Goal: Task Accomplishment & Management: Manage account settings

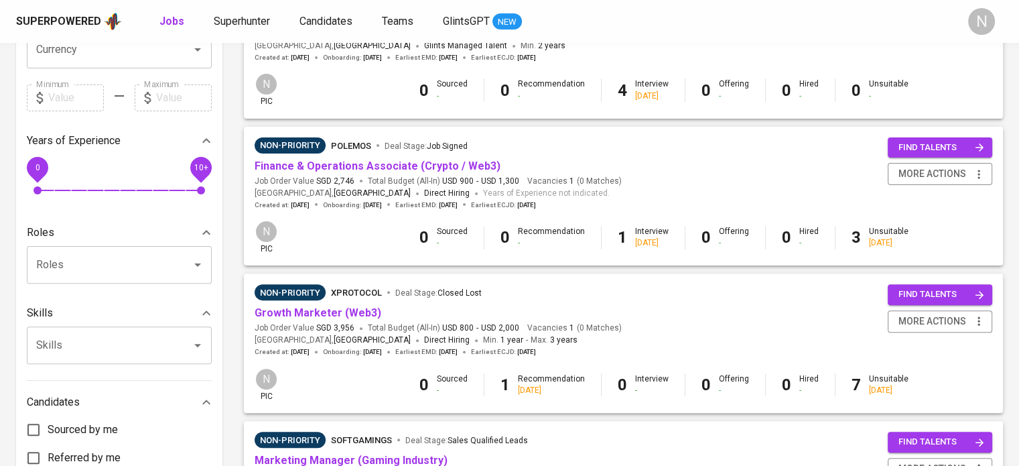
scroll to position [469, 0]
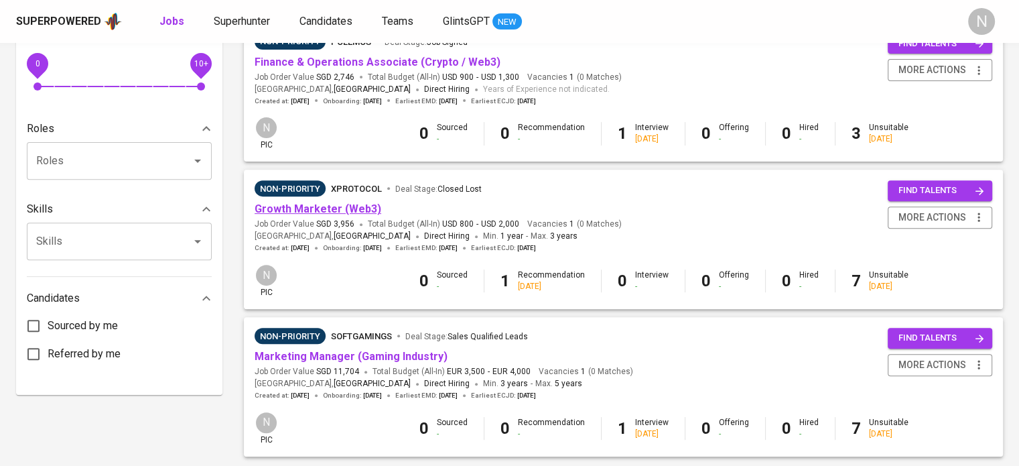
click at [350, 210] on link "Growth Marketer (Web3)" at bounding box center [318, 208] width 127 height 13
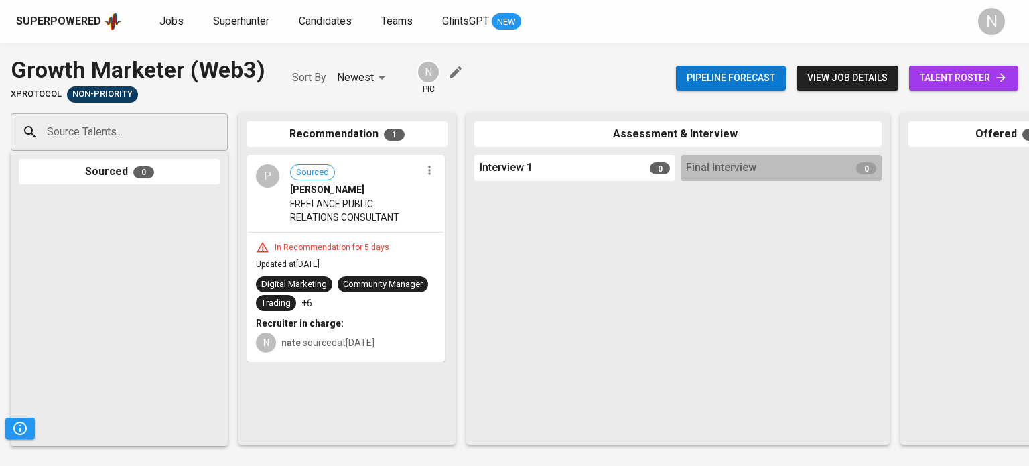
click at [431, 175] on icon "button" at bounding box center [429, 169] width 13 height 13
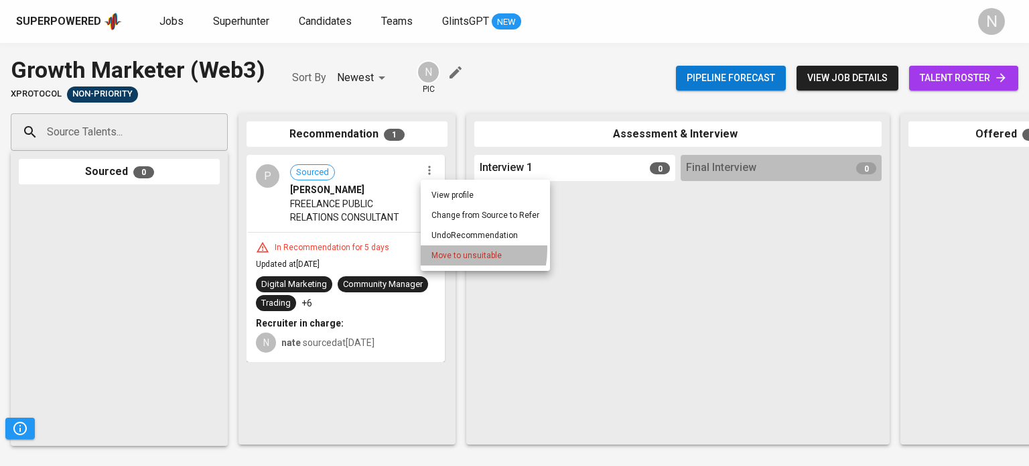
click at [448, 249] on li "Move to unsuitable" at bounding box center [485, 255] width 129 height 20
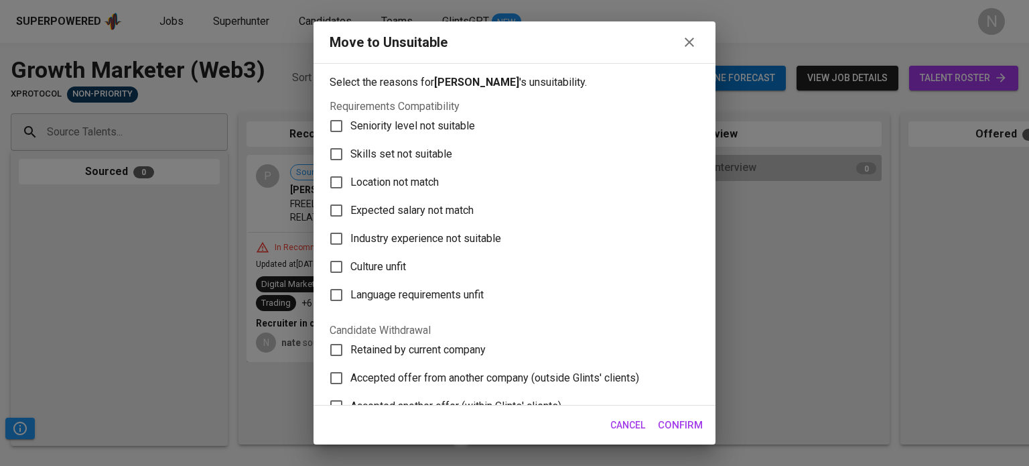
click at [416, 123] on span "Seniority level not suitable" at bounding box center [412, 126] width 125 height 16
click at [350, 123] on input "Seniority level not suitable" at bounding box center [336, 126] width 28 height 28
click at [413, 123] on span "Seniority level not suitable" at bounding box center [412, 126] width 125 height 16
click at [350, 123] on input "Seniority level not suitable" at bounding box center [336, 126] width 28 height 28
checkbox input "false"
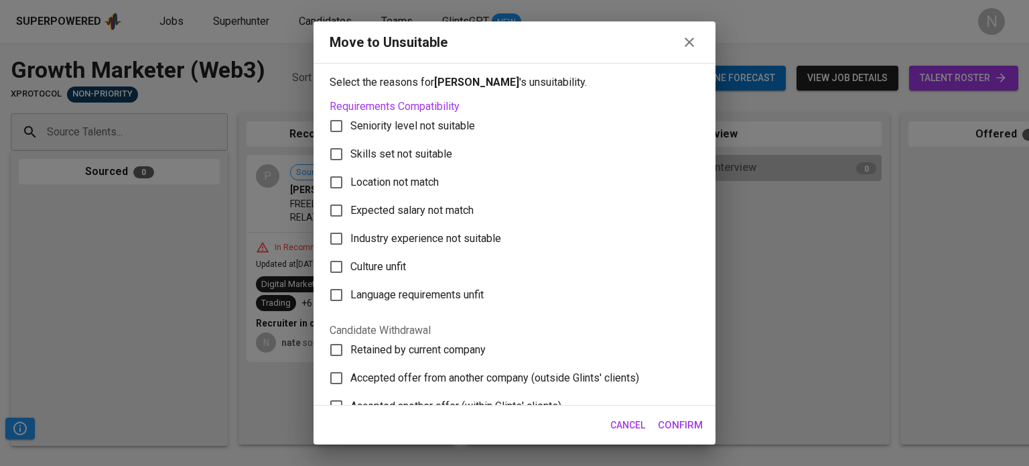
click at [403, 143] on label "Skills set not suitable" at bounding box center [505, 154] width 366 height 28
click at [350, 143] on input "Skills set not suitable" at bounding box center [336, 154] width 28 height 28
checkbox input "true"
click at [675, 418] on span "Confirm" at bounding box center [680, 424] width 45 height 17
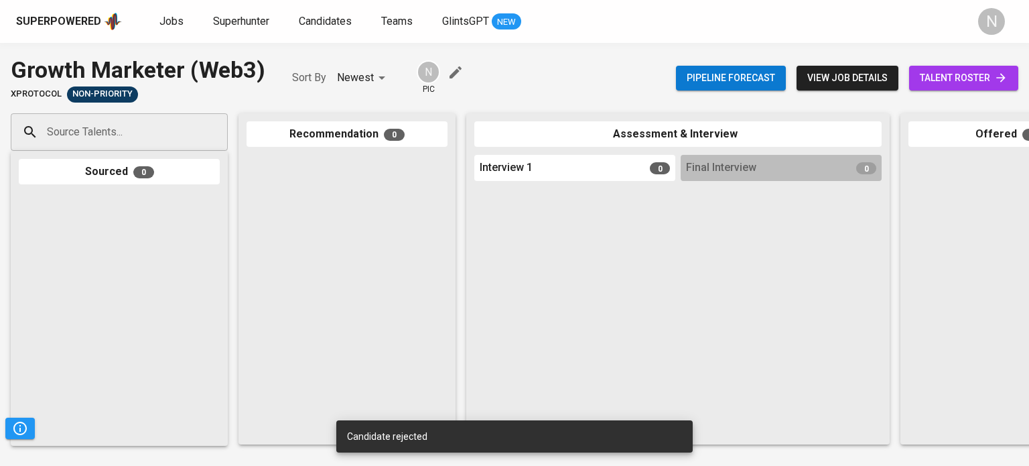
scroll to position [0, 1]
drag, startPoint x: 494, startPoint y: 449, endPoint x: 704, endPoint y: 439, distance: 210.5
click at [704, 441] on div "Superpowered Jobs Superhunter Candidates Teams GlintsGPT NEW N Pipeline Trigger…" at bounding box center [514, 233] width 1029 height 466
